Goal: Task Accomplishment & Management: Manage account settings

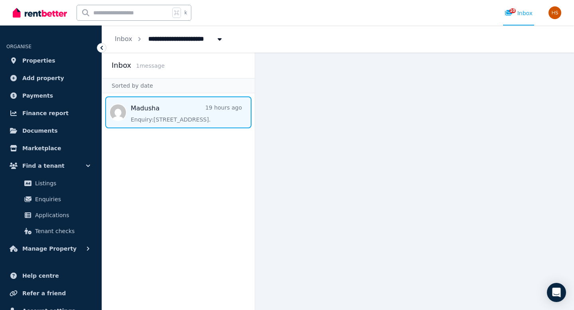
click at [167, 105] on span "Message list" at bounding box center [178, 112] width 153 height 32
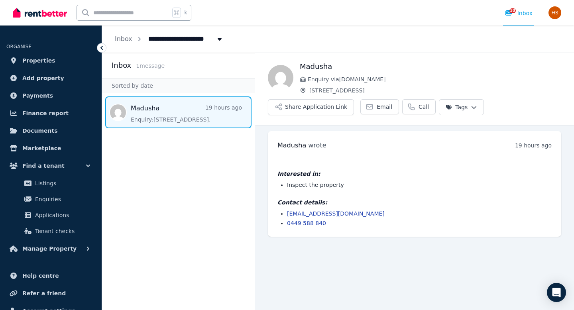
click at [130, 17] on input "text" at bounding box center [123, 12] width 93 height 15
type input "******"
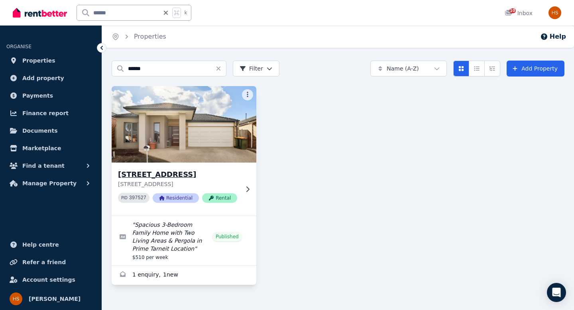
click at [154, 175] on h3 "[STREET_ADDRESS]" at bounding box center [178, 174] width 121 height 11
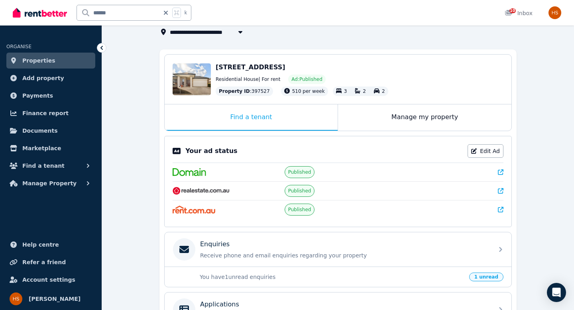
scroll to position [94, 0]
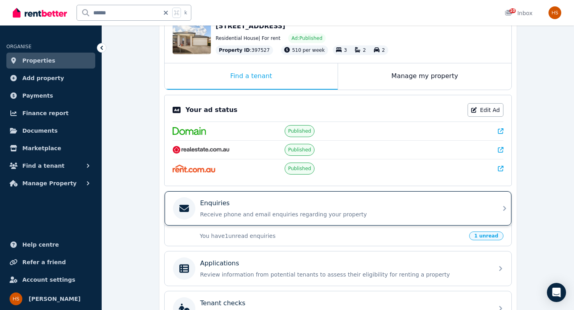
click at [274, 209] on div "Enquiries Receive phone and email enquiries regarding your property" at bounding box center [344, 209] width 289 height 20
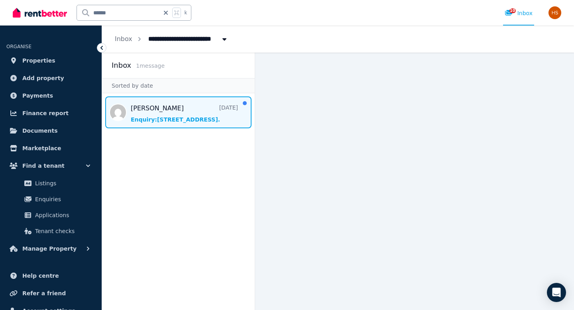
click at [152, 108] on span "Message list" at bounding box center [178, 112] width 153 height 32
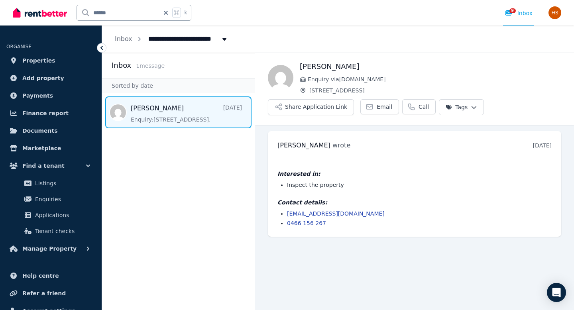
click at [102, 49] on icon at bounding box center [102, 48] width 8 height 8
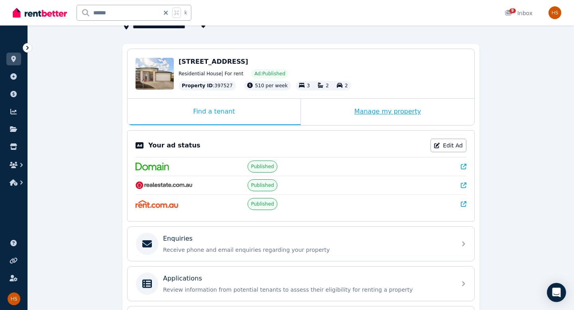
scroll to position [68, 0]
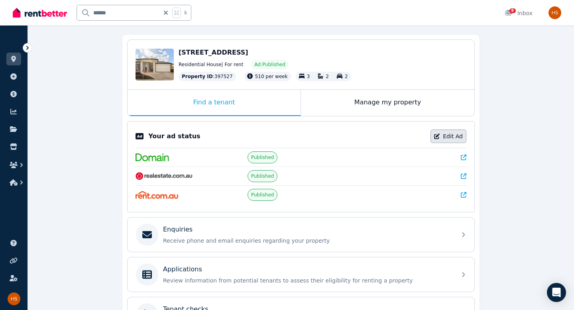
click at [440, 138] on icon at bounding box center [437, 137] width 6 height 6
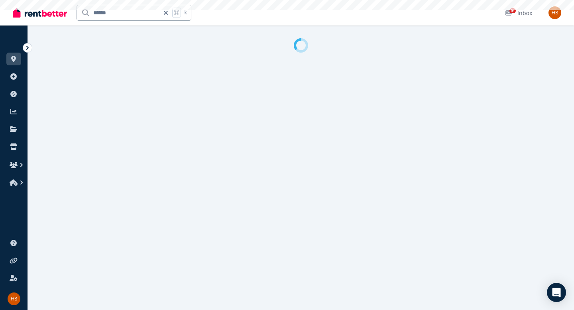
select select "**********"
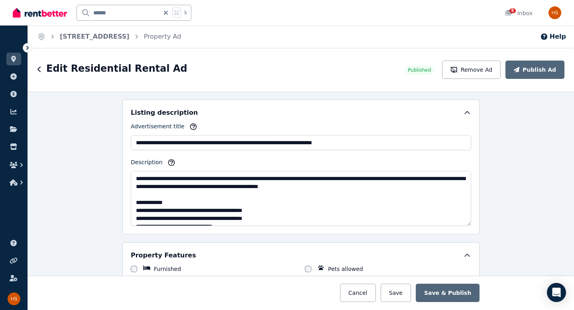
scroll to position [446, 0]
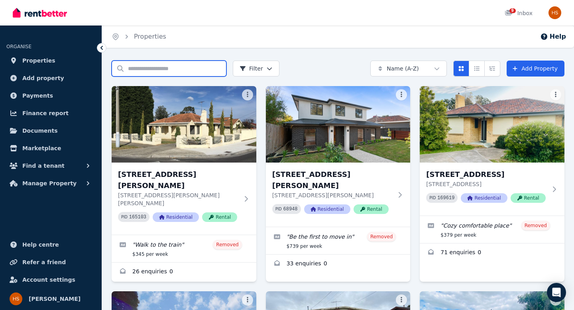
click at [147, 71] on input "Search properties" at bounding box center [169, 69] width 115 height 16
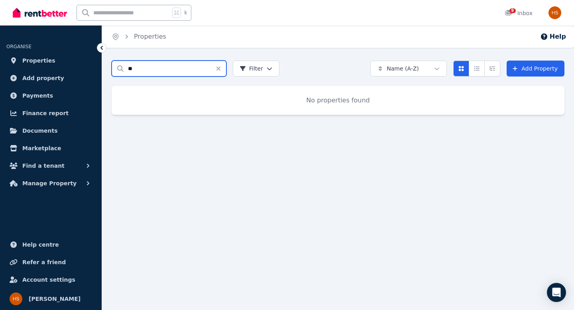
type input "*"
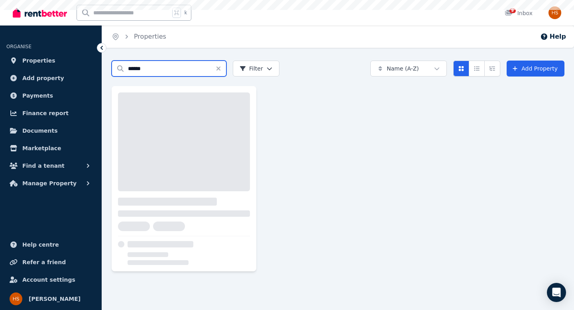
type input "******"
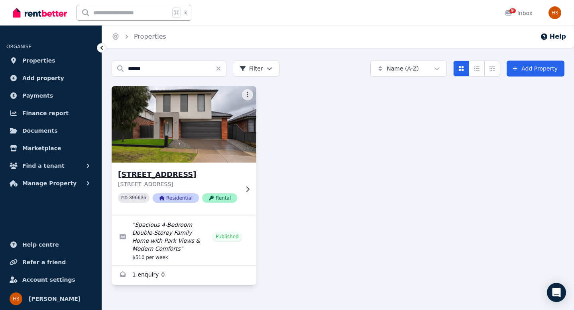
click at [146, 173] on h3 "[STREET_ADDRESS]" at bounding box center [178, 174] width 121 height 11
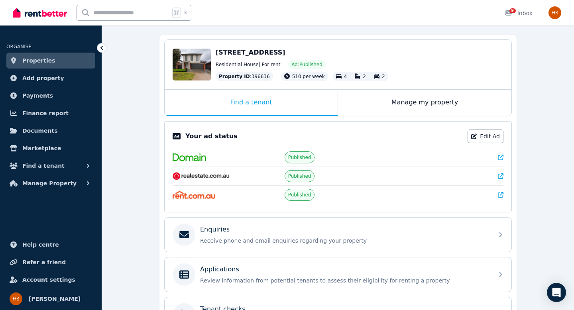
scroll to position [69, 0]
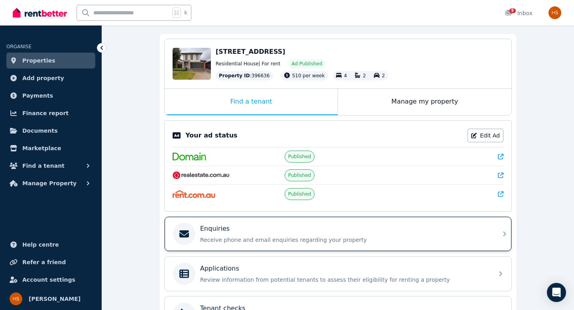
click at [270, 230] on div "Enquiries" at bounding box center [344, 229] width 289 height 10
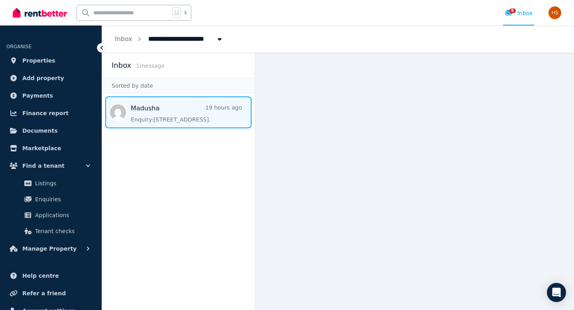
click at [142, 107] on span "Message list" at bounding box center [178, 112] width 153 height 32
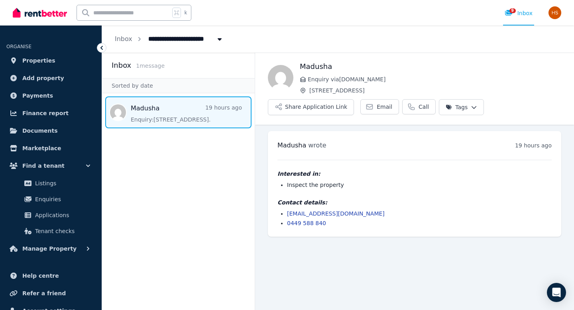
click at [228, 8] on div "k 9 Inbox" at bounding box center [274, 13] width 522 height 26
